Goal: Find specific page/section: Find specific page/section

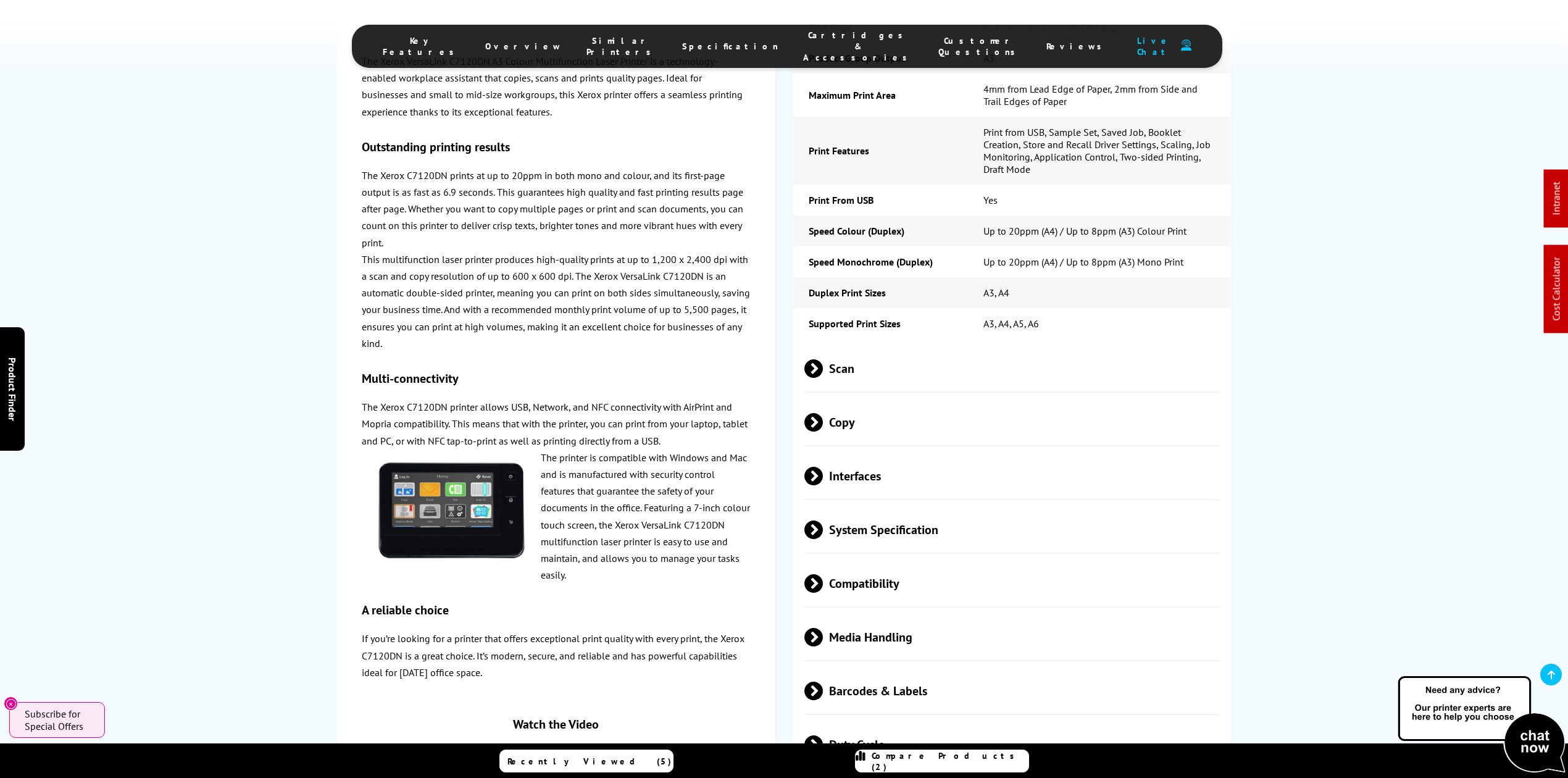
scroll to position [3541, 0]
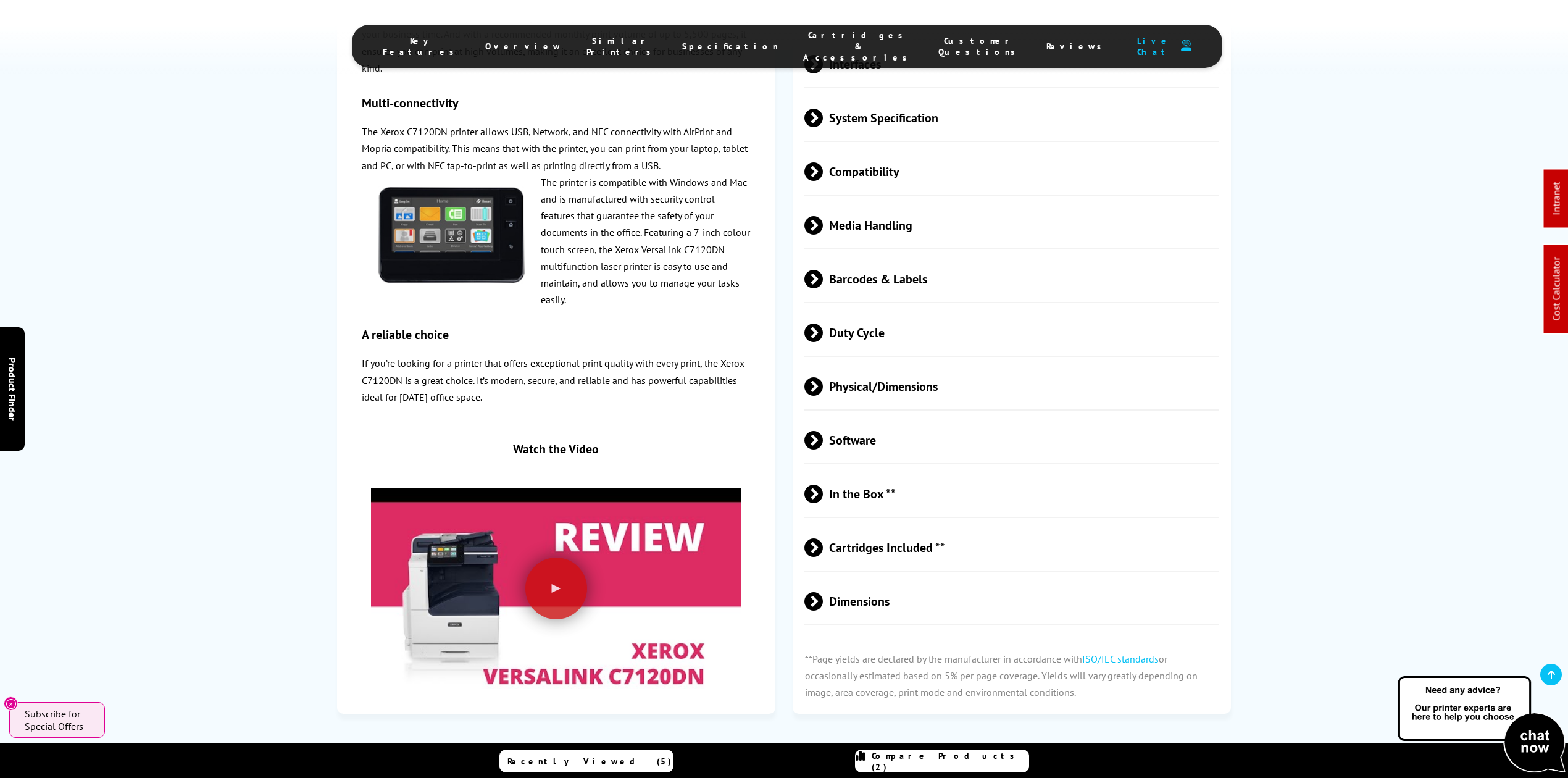
click at [916, 363] on span "Physical/Dimensions" at bounding box center [1012, 386] width 415 height 46
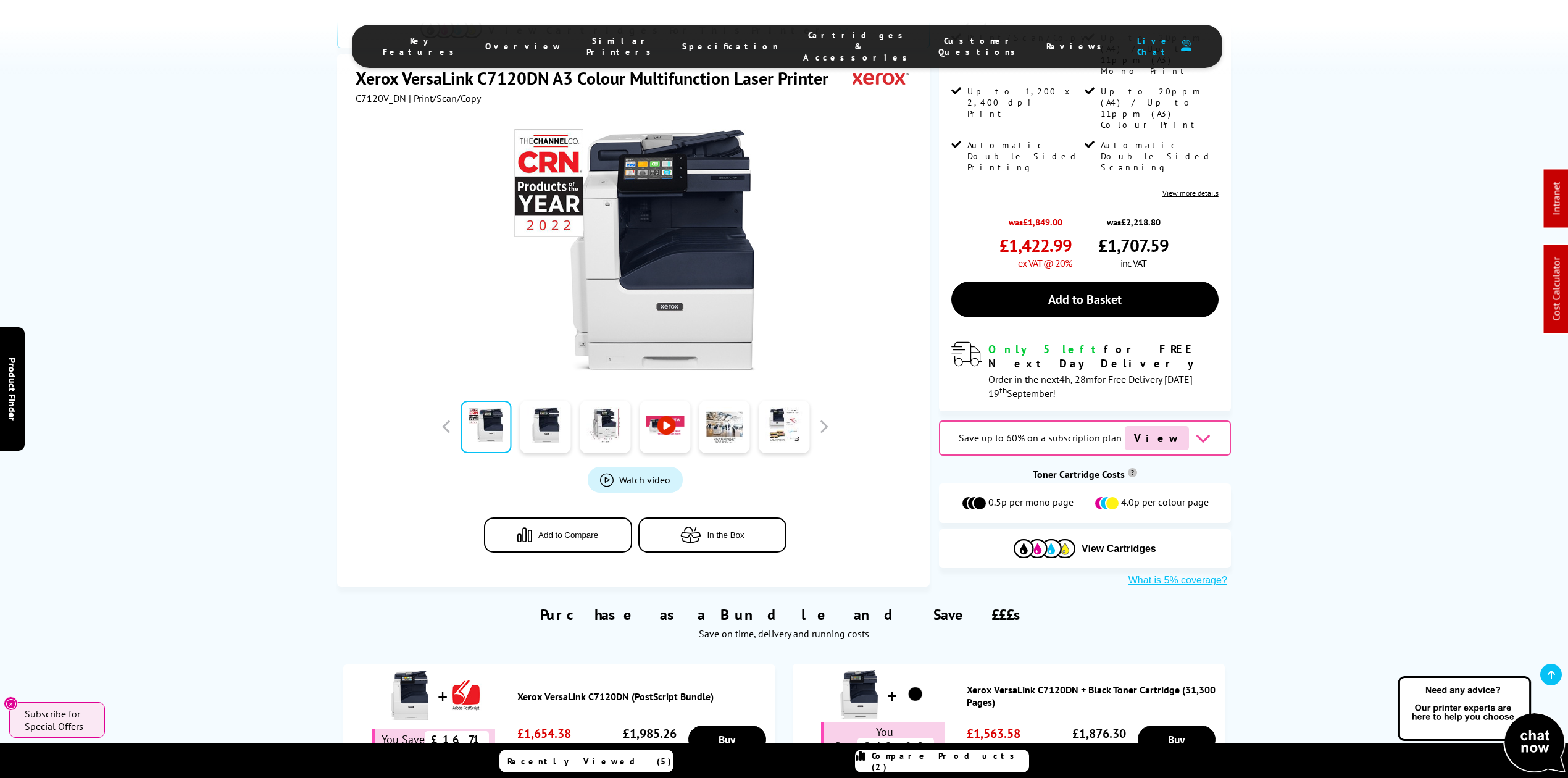
scroll to position [0, 0]
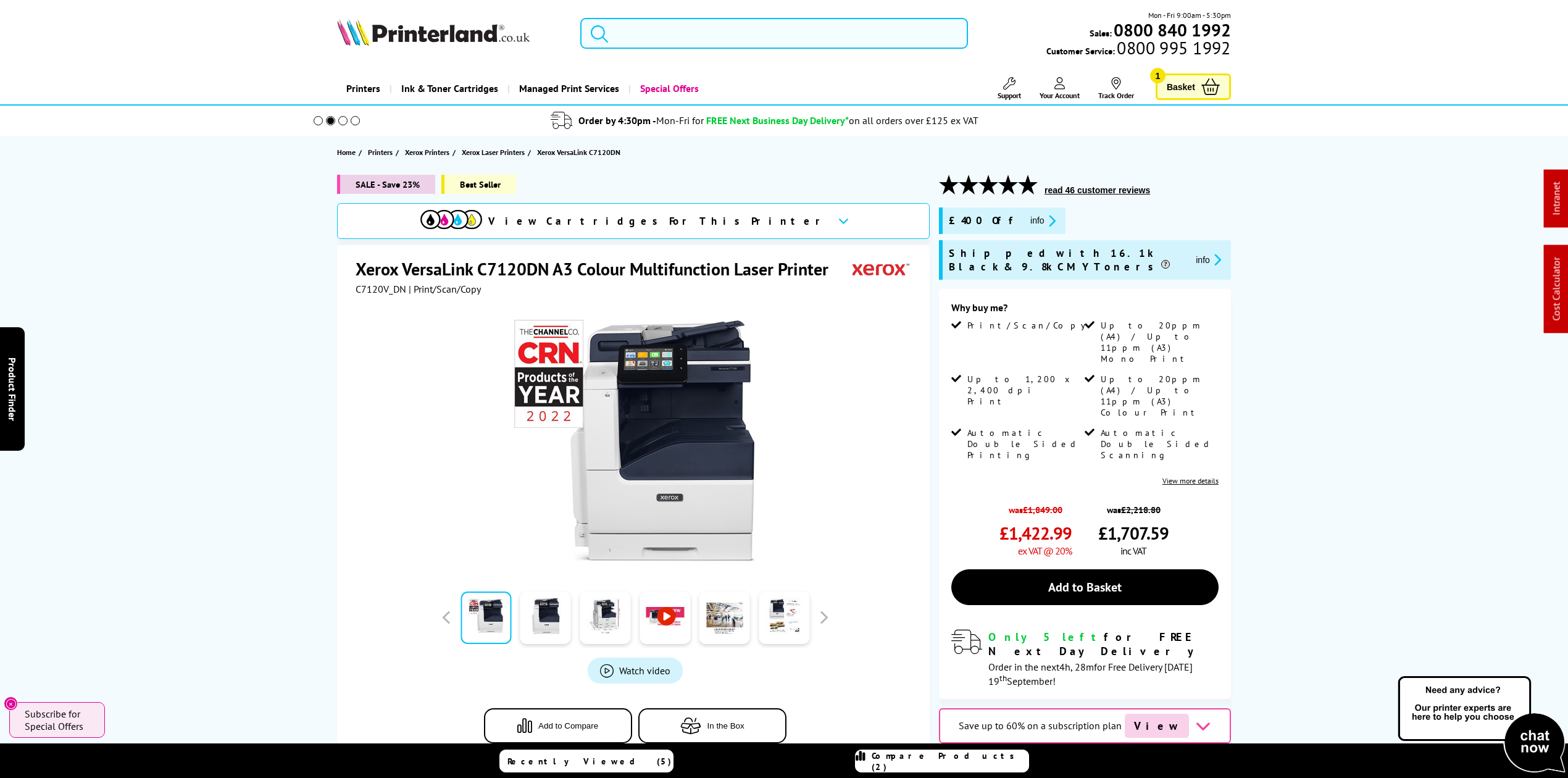
drag, startPoint x: 684, startPoint y: 48, endPoint x: 684, endPoint y: 28, distance: 20.0
click at [684, 30] on div "Mon - Fri 9:00am - 5:30pm Sales: 0800 840 1992 Customer Service: 0800 995 1992" at bounding box center [784, 36] width 988 height 54
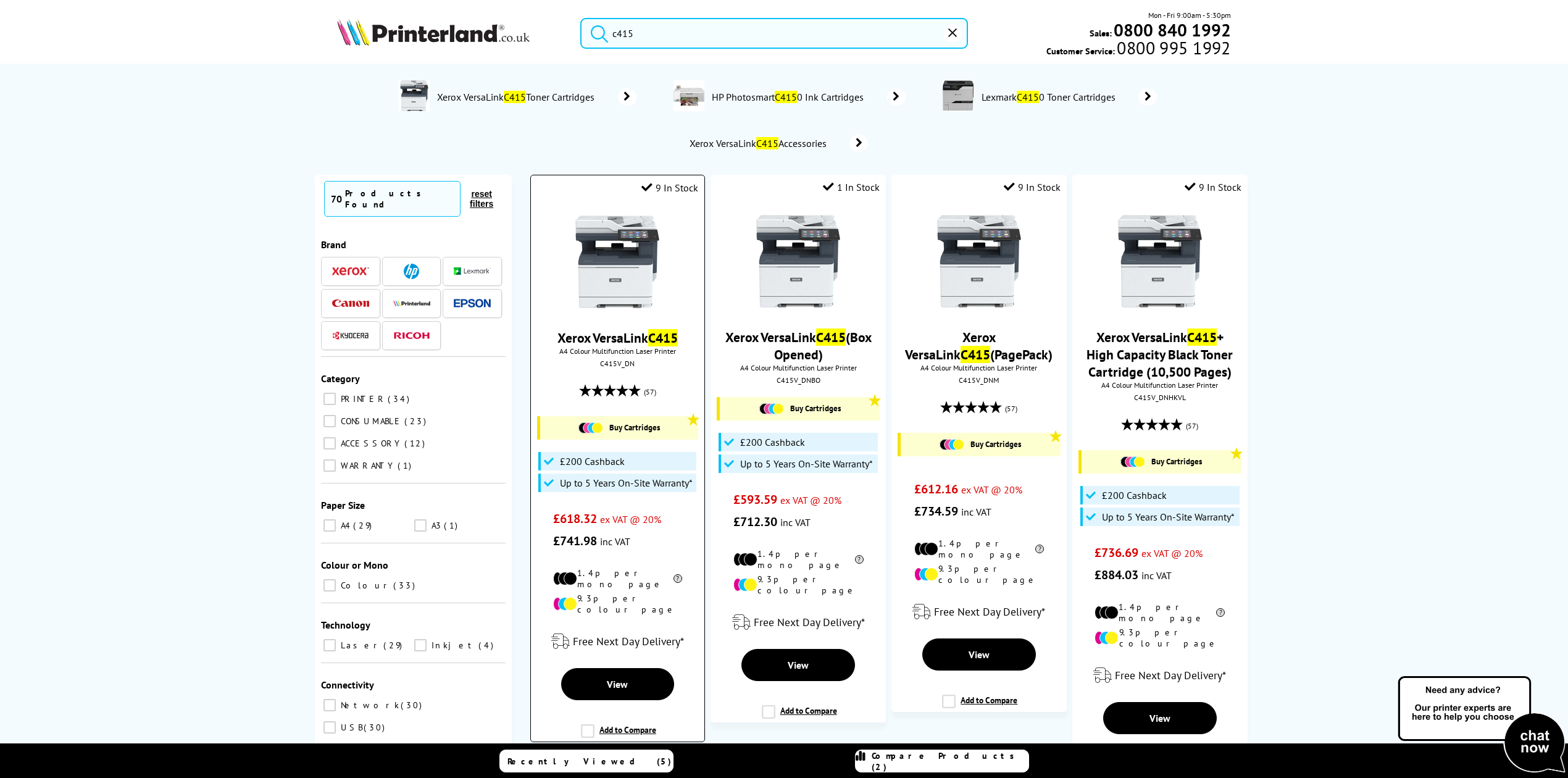
type input "c415"
click at [640, 250] on img at bounding box center [617, 262] width 93 height 93
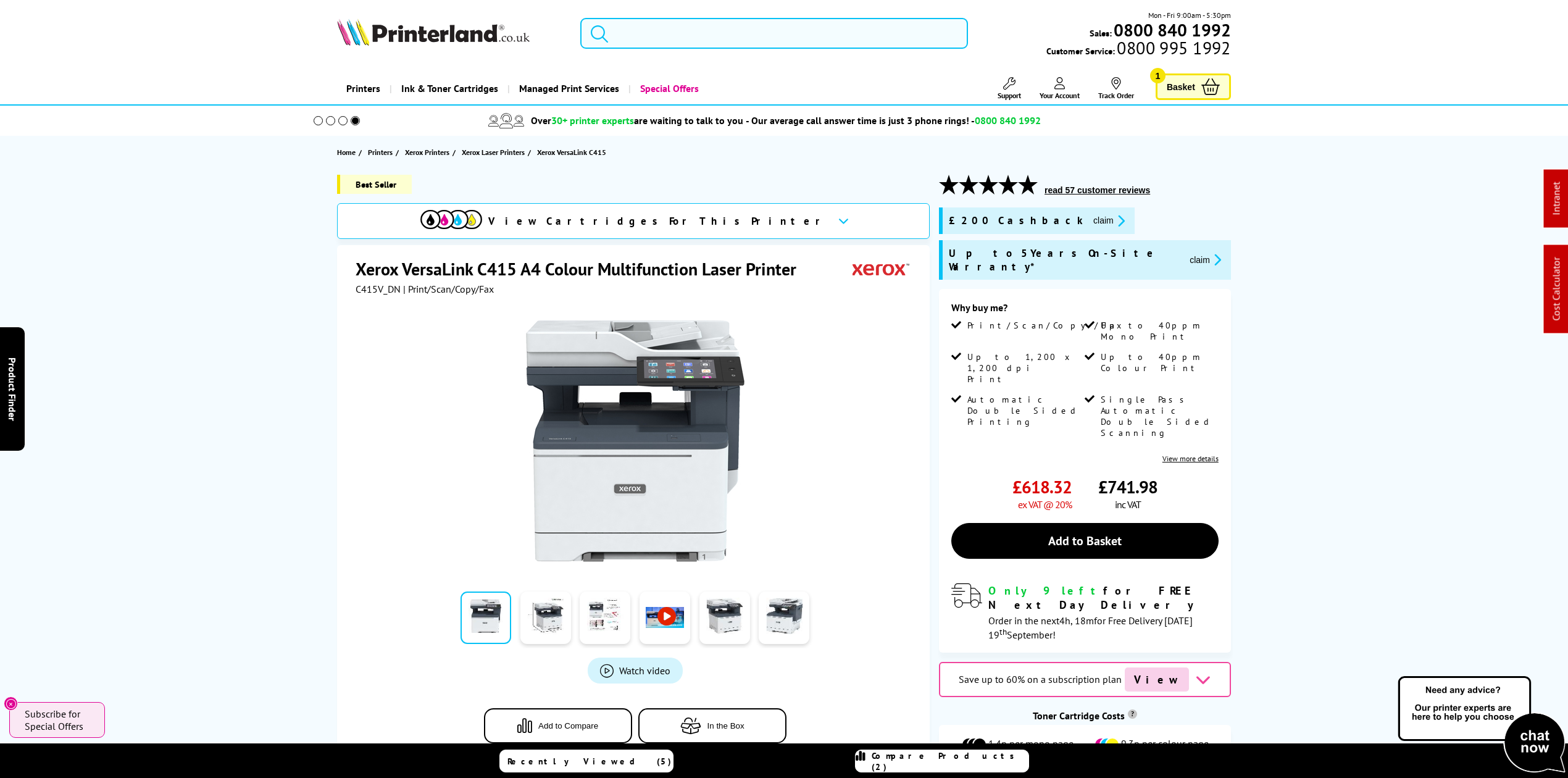
click at [681, 33] on input "search" at bounding box center [773, 33] width 387 height 31
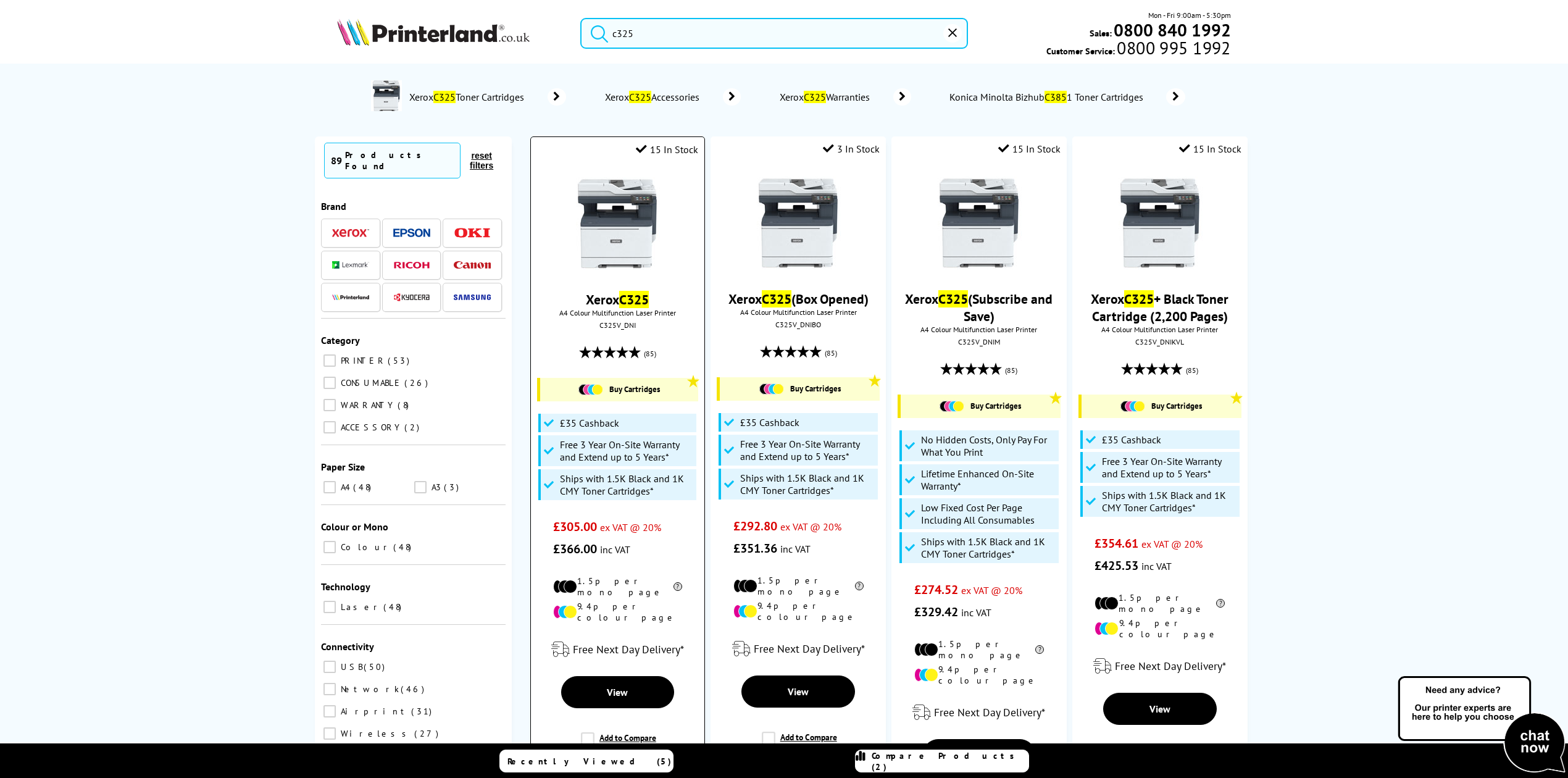
type input "c325"
click at [640, 255] on img at bounding box center [617, 224] width 93 height 93
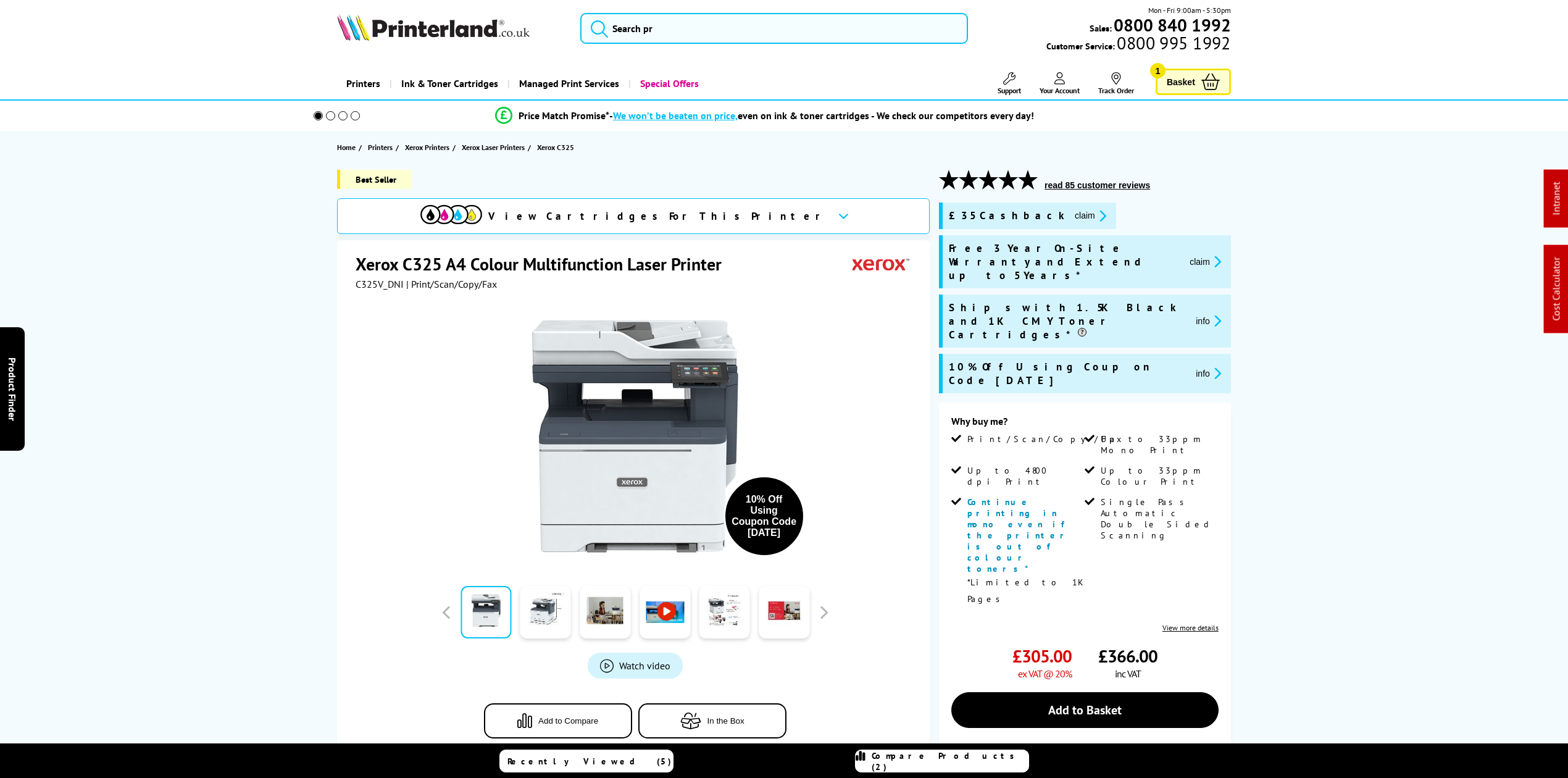
scroll to position [247, 0]
